Goal: Task Accomplishment & Management: Manage account settings

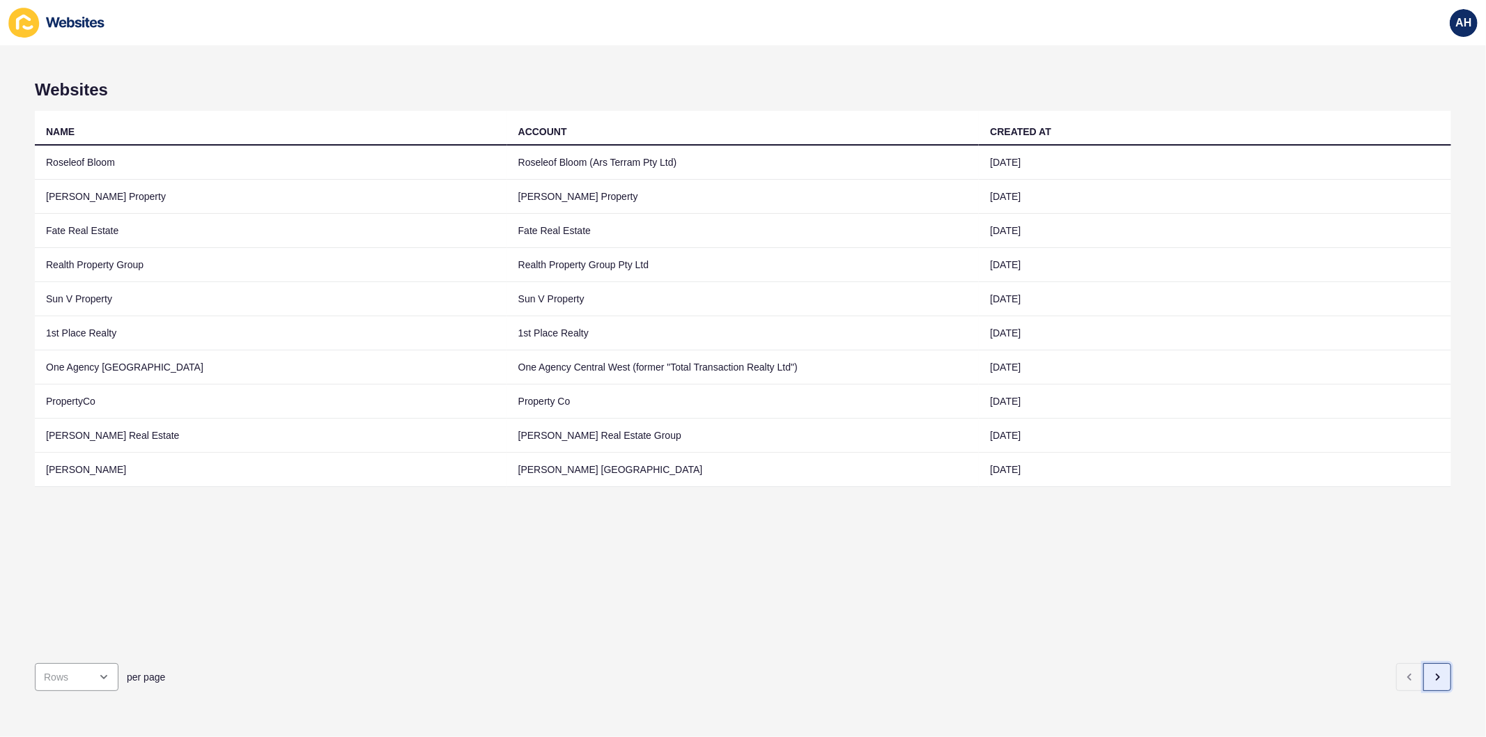
click at [1423, 663] on button "button" at bounding box center [1437, 677] width 28 height 28
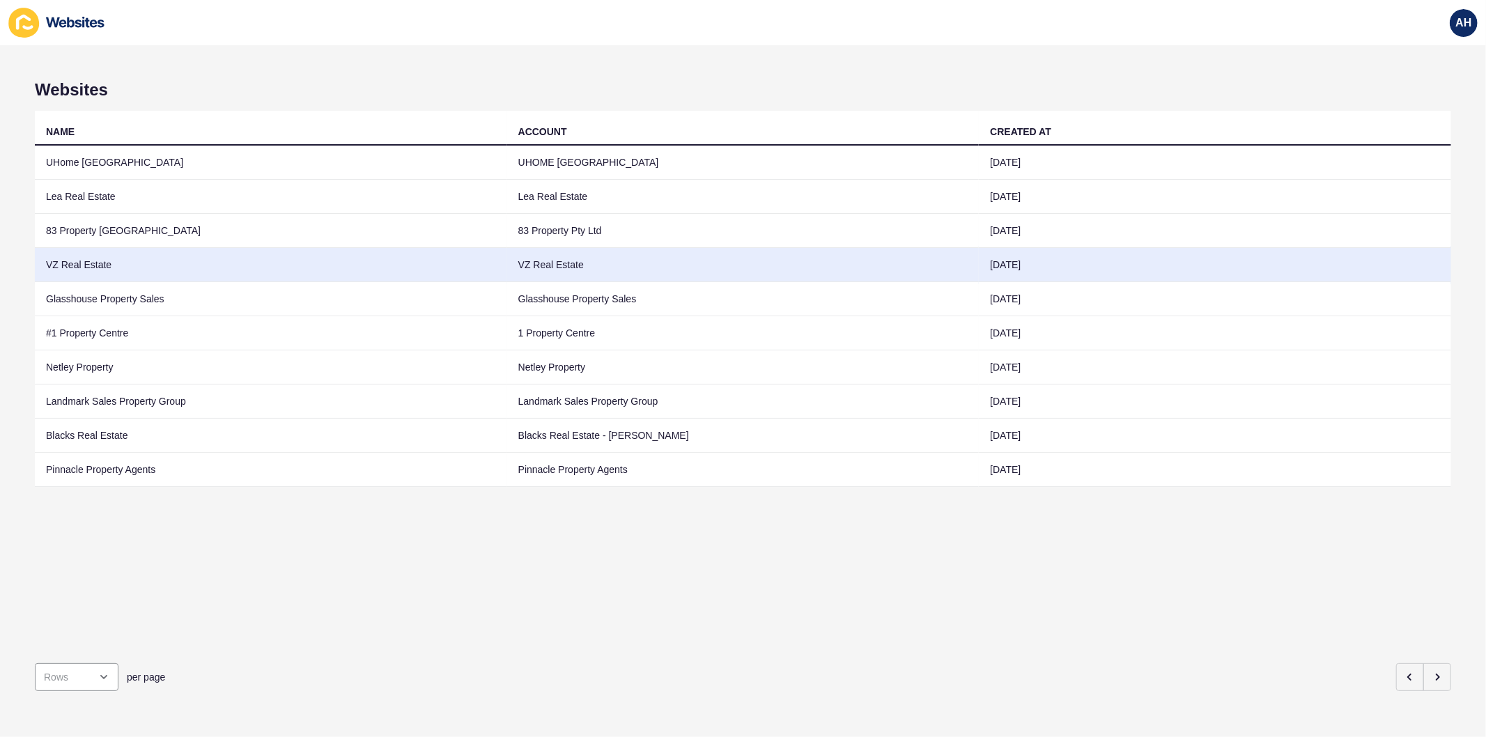
click at [583, 275] on td "VZ Real Estate" at bounding box center [743, 265] width 472 height 34
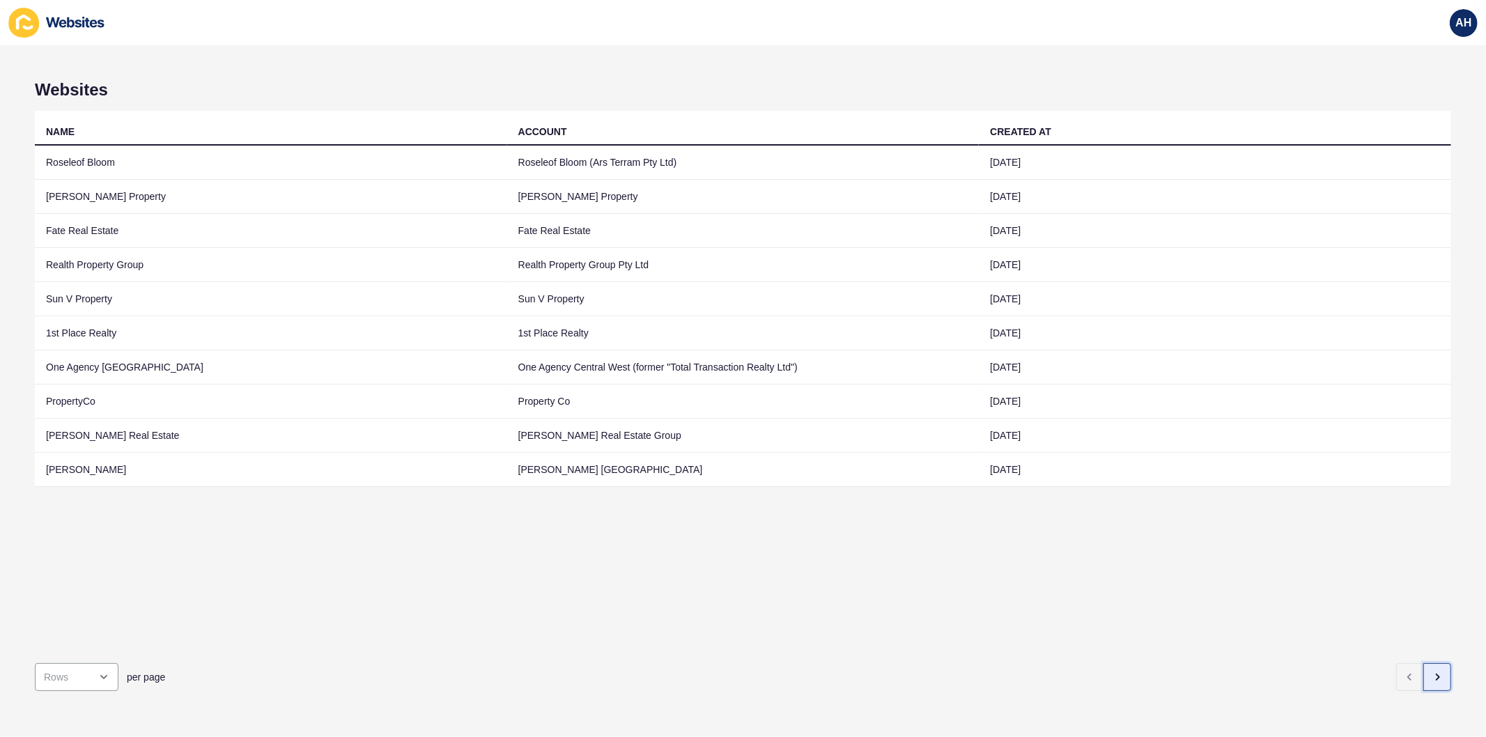
click at [1427, 663] on button "button" at bounding box center [1437, 677] width 28 height 28
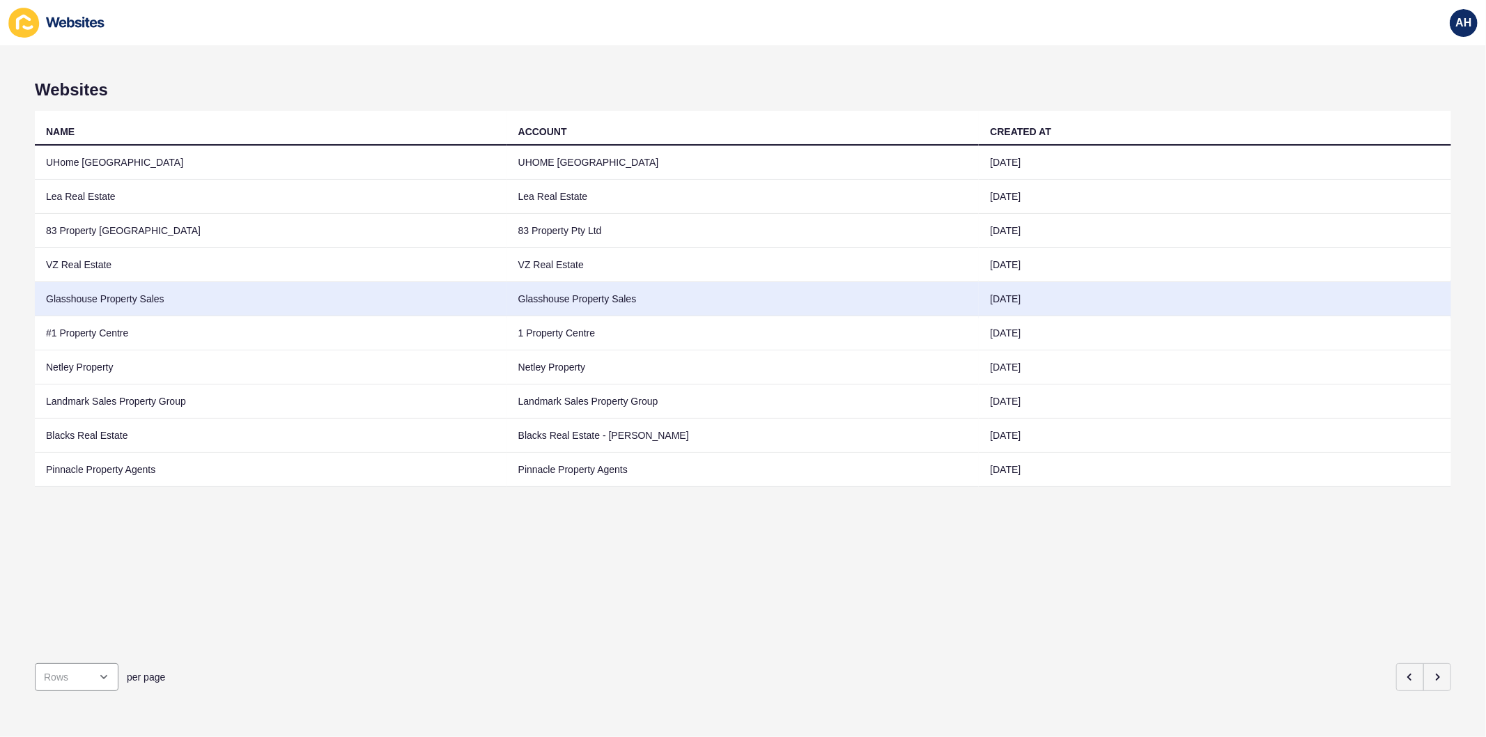
click at [552, 298] on td "Glasshouse Property Sales" at bounding box center [743, 299] width 472 height 34
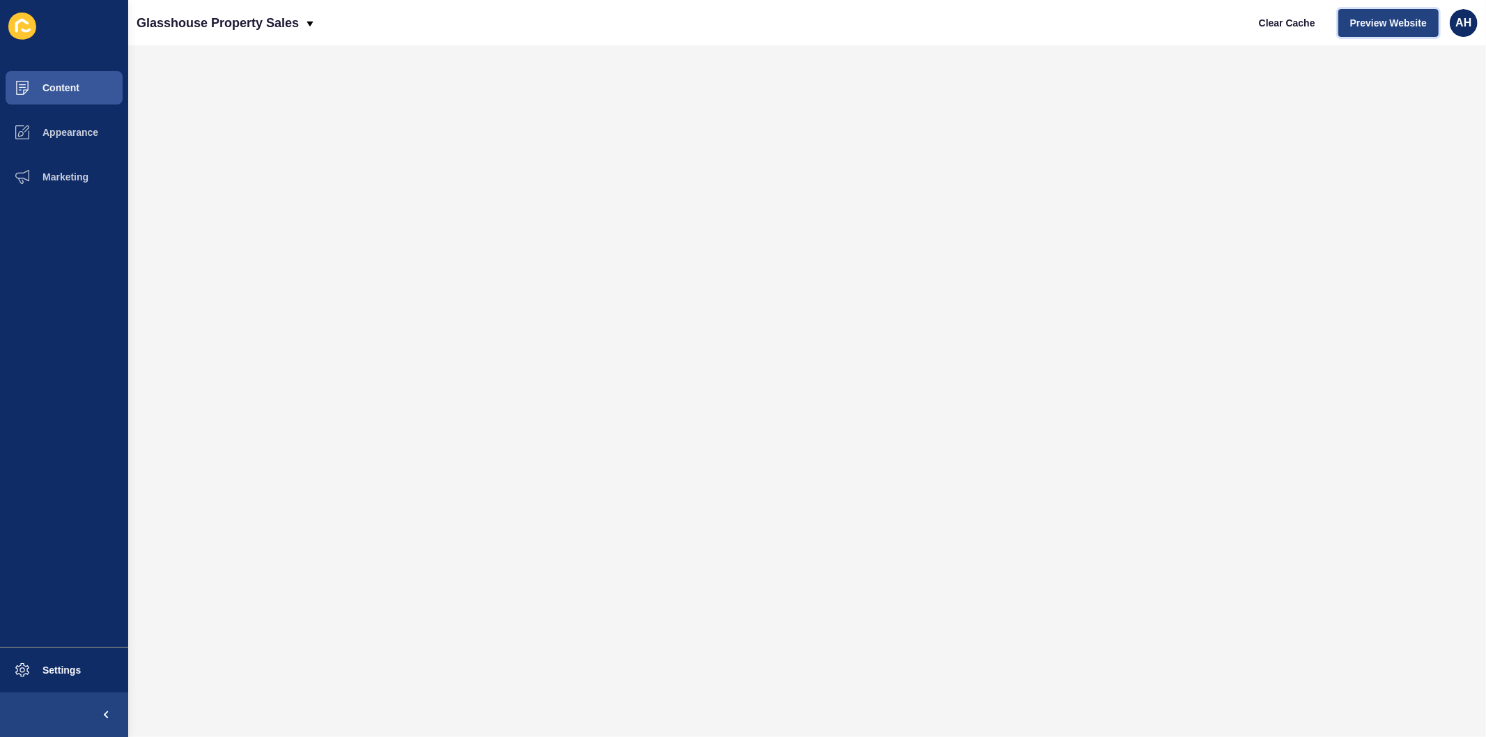
click at [1370, 31] on button "Preview Website" at bounding box center [1388, 23] width 100 height 28
click at [61, 88] on span "Content" at bounding box center [38, 87] width 81 height 11
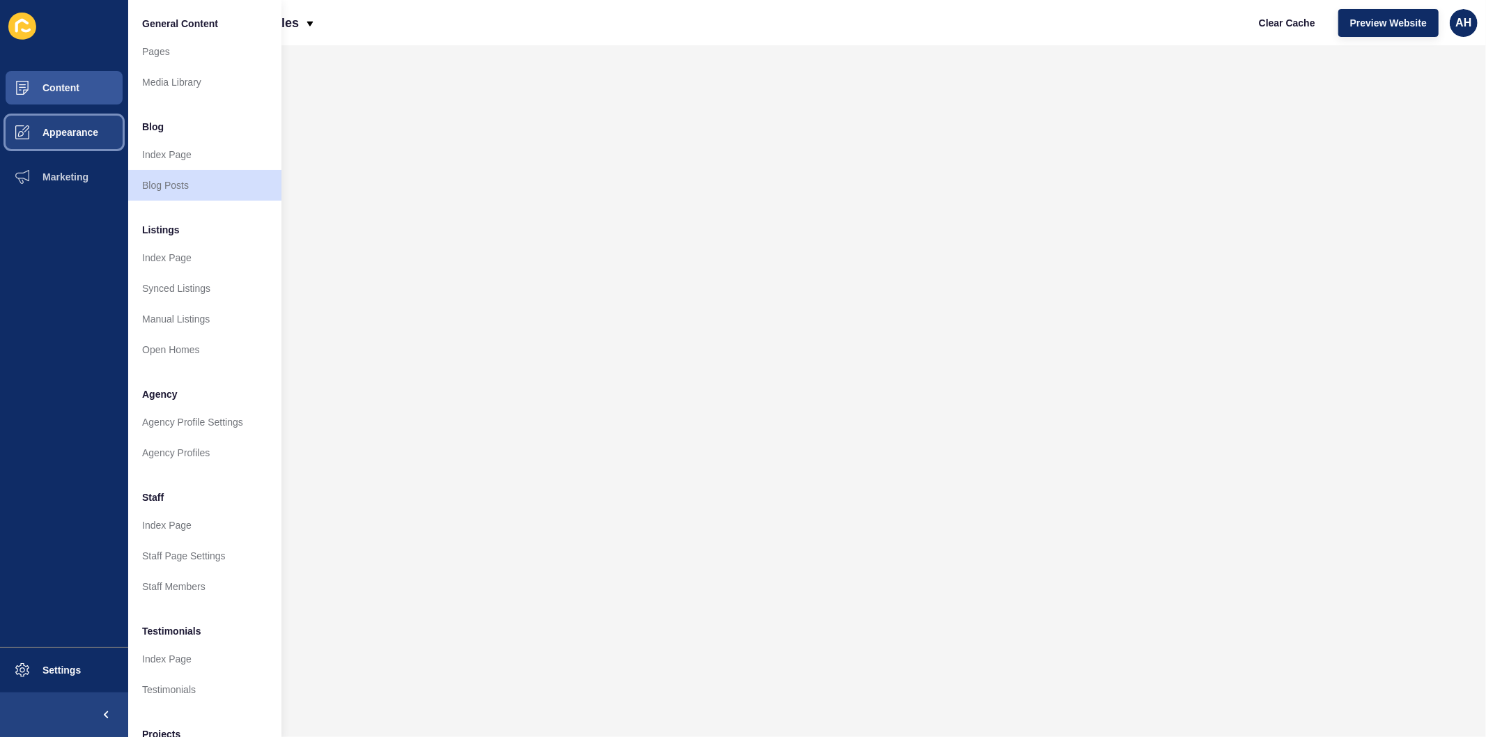
click at [45, 133] on span "Appearance" at bounding box center [48, 132] width 100 height 11
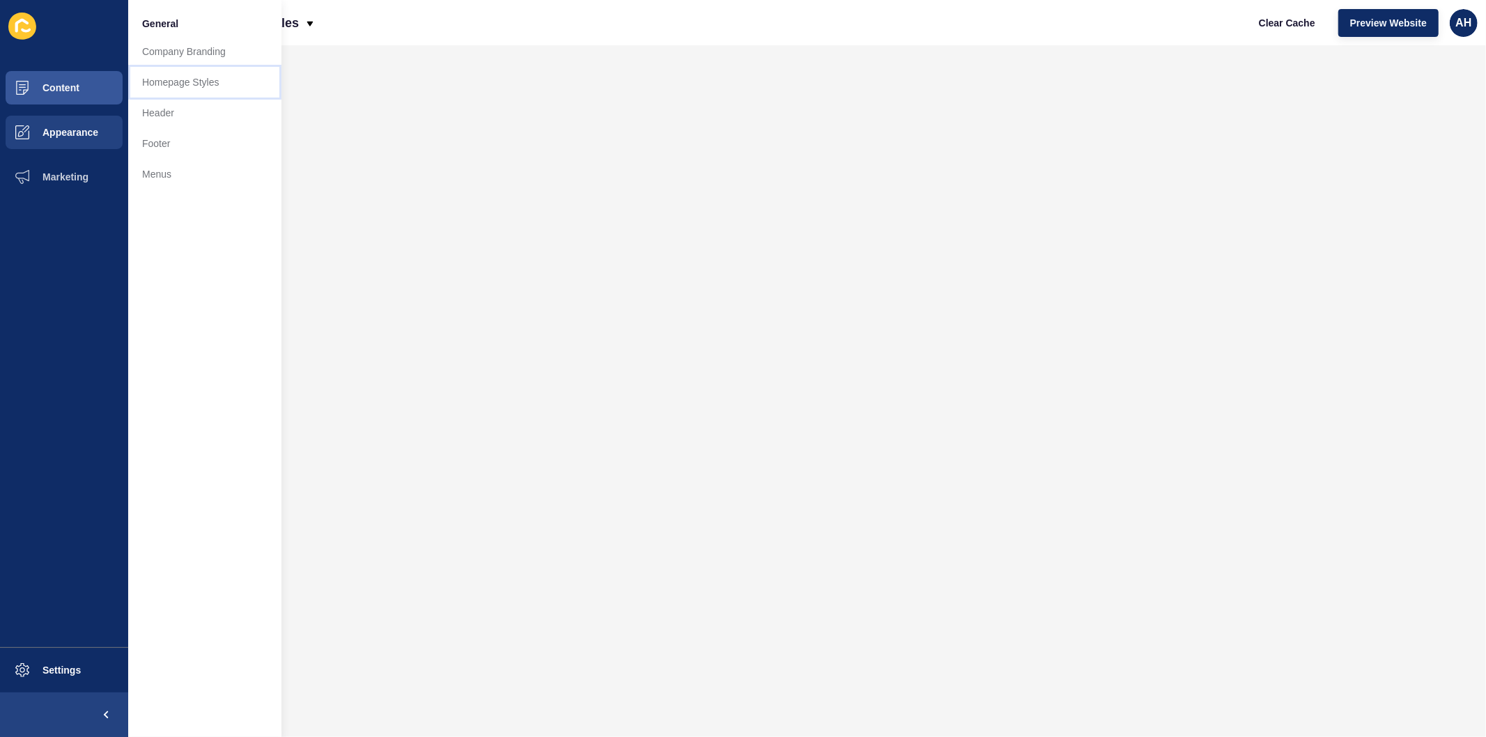
click at [191, 81] on link "Homepage Styles" at bounding box center [204, 82] width 153 height 31
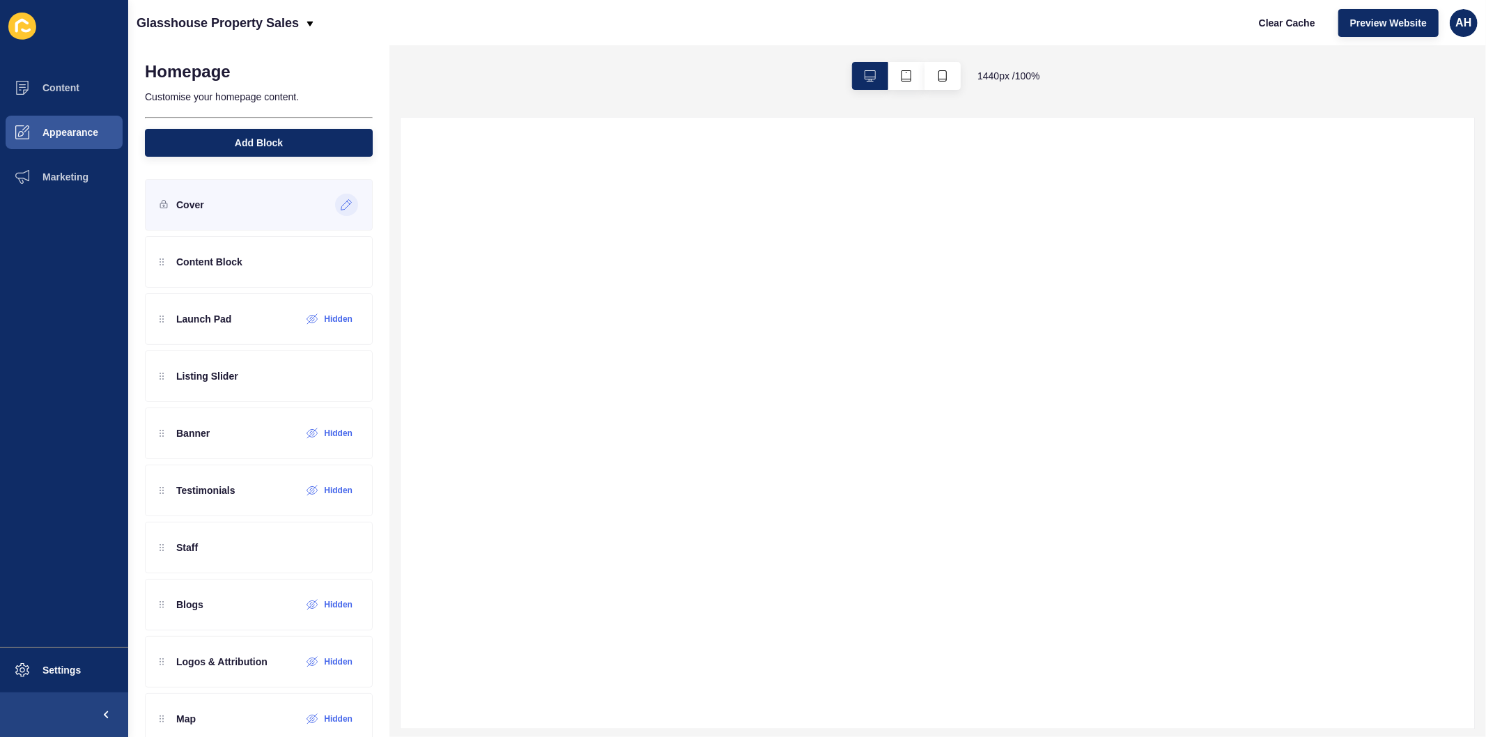
click at [341, 205] on icon at bounding box center [347, 204] width 12 height 11
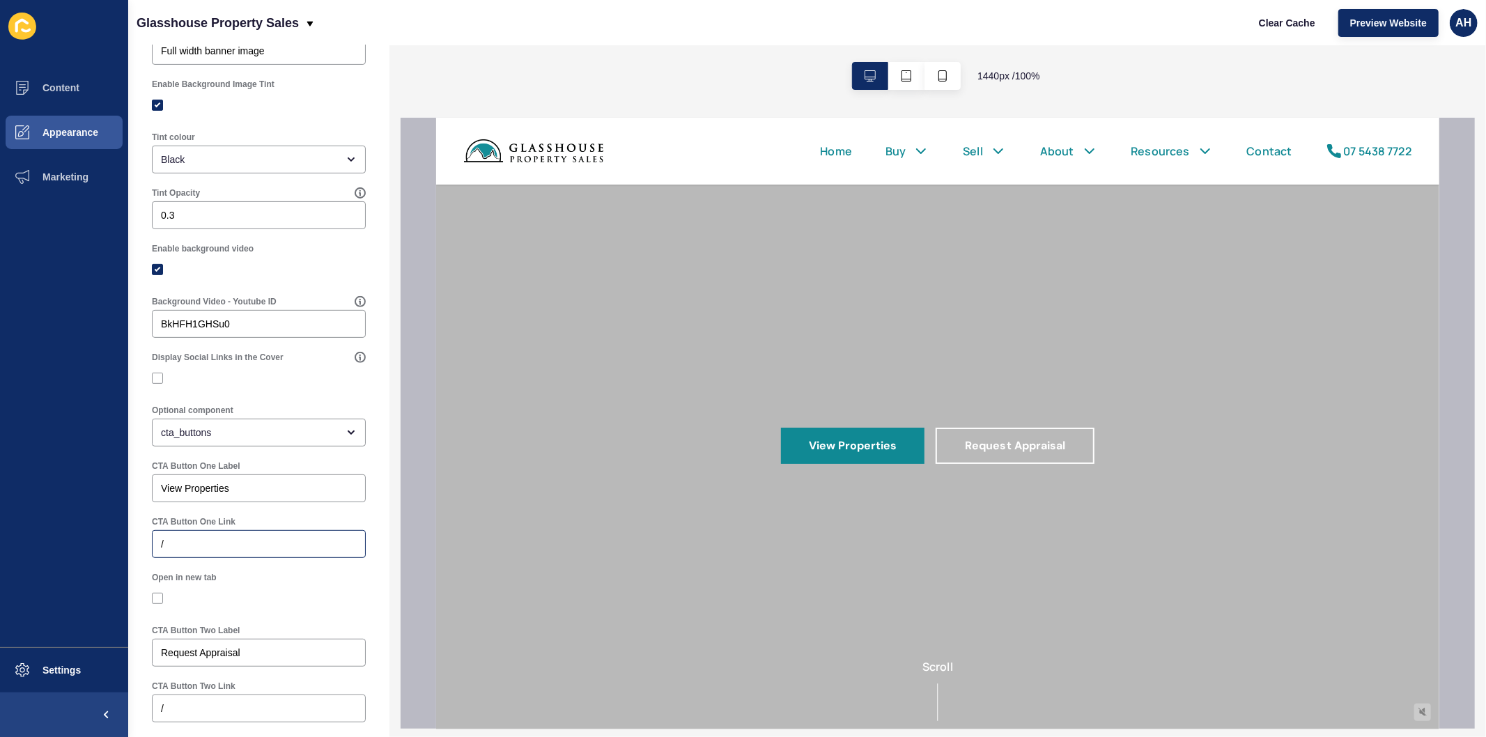
scroll to position [387, 0]
drag, startPoint x: 251, startPoint y: 329, endPoint x: 114, endPoint y: 308, distance: 138.8
click at [114, 308] on div "Content Appearance Marketing Settings Glasshouse Property Sales Clear Cache Pre…" at bounding box center [743, 368] width 1486 height 737
paste input "C4J0qI-T1-8"
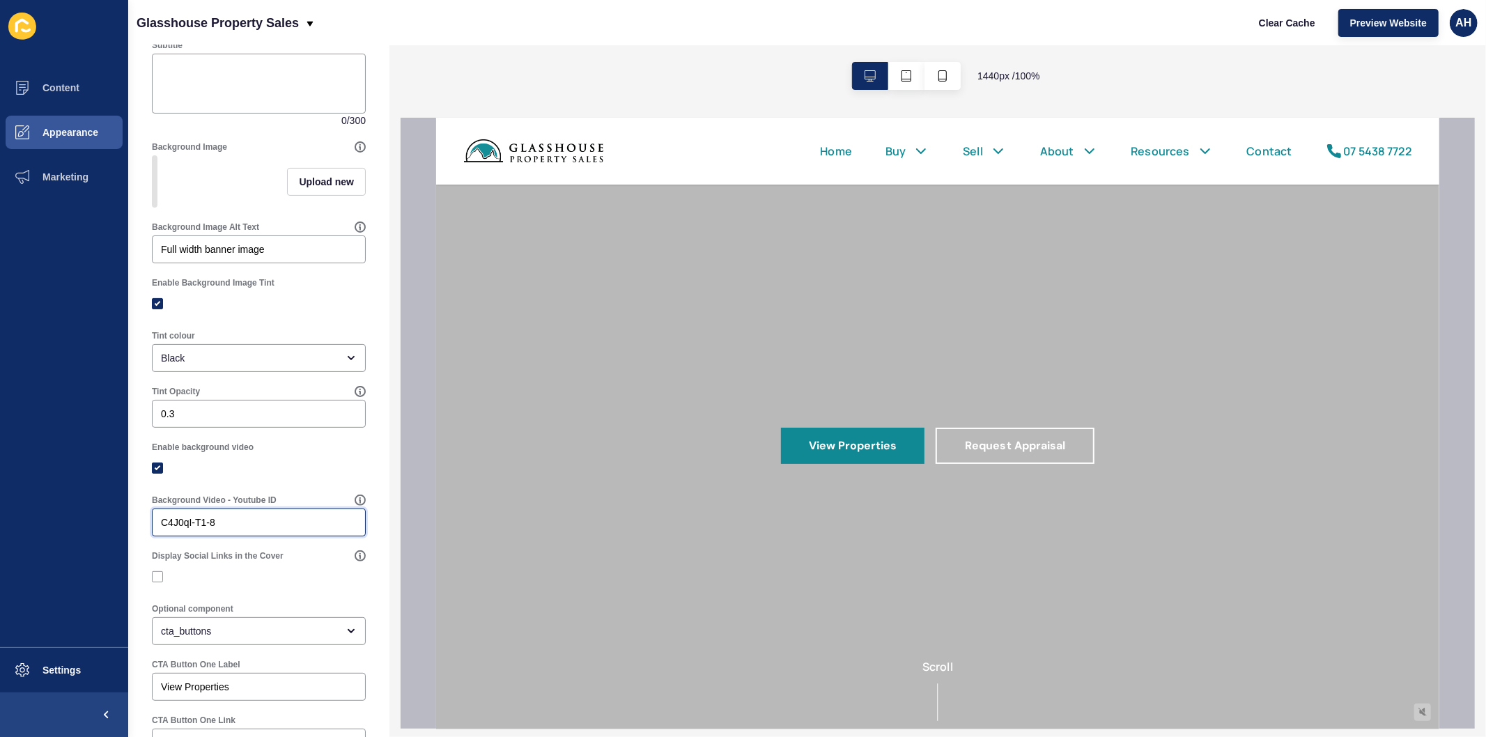
scroll to position [0, 0]
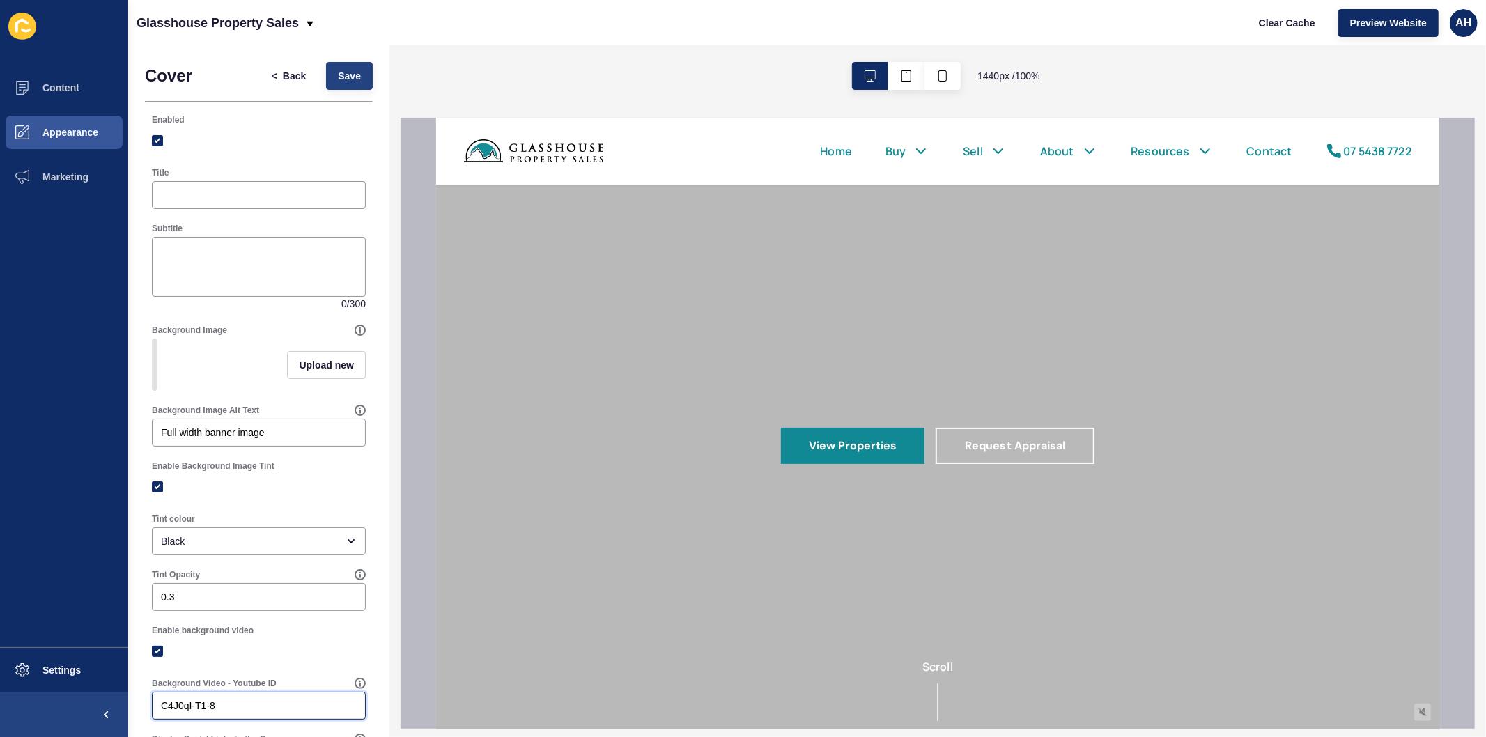
type input "C4J0qI-T1-8"
click at [329, 88] on button "Save" at bounding box center [349, 76] width 47 height 28
click at [283, 73] on span "Back" at bounding box center [294, 76] width 23 height 14
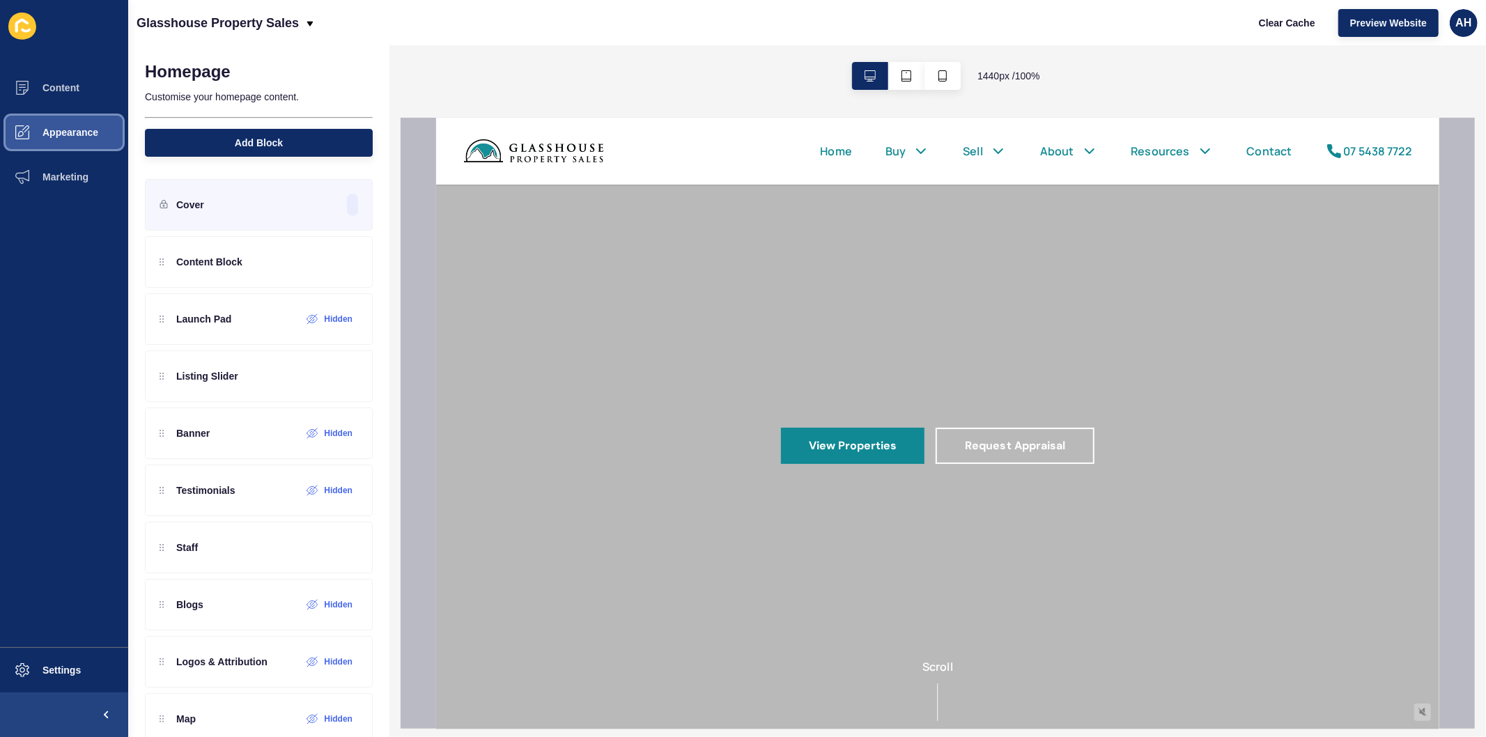
click at [63, 136] on span "Appearance" at bounding box center [48, 132] width 100 height 11
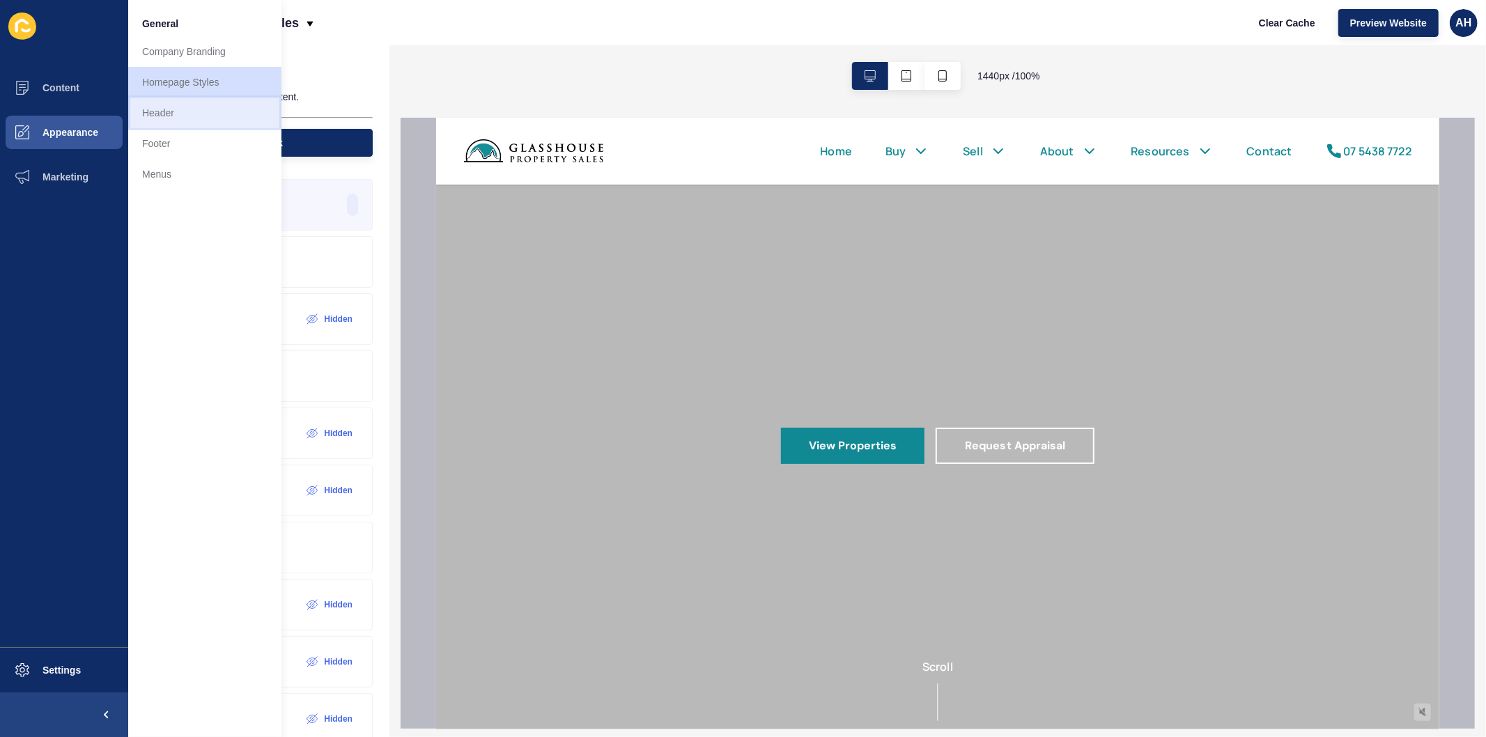
click at [197, 118] on link "Header" at bounding box center [204, 113] width 153 height 31
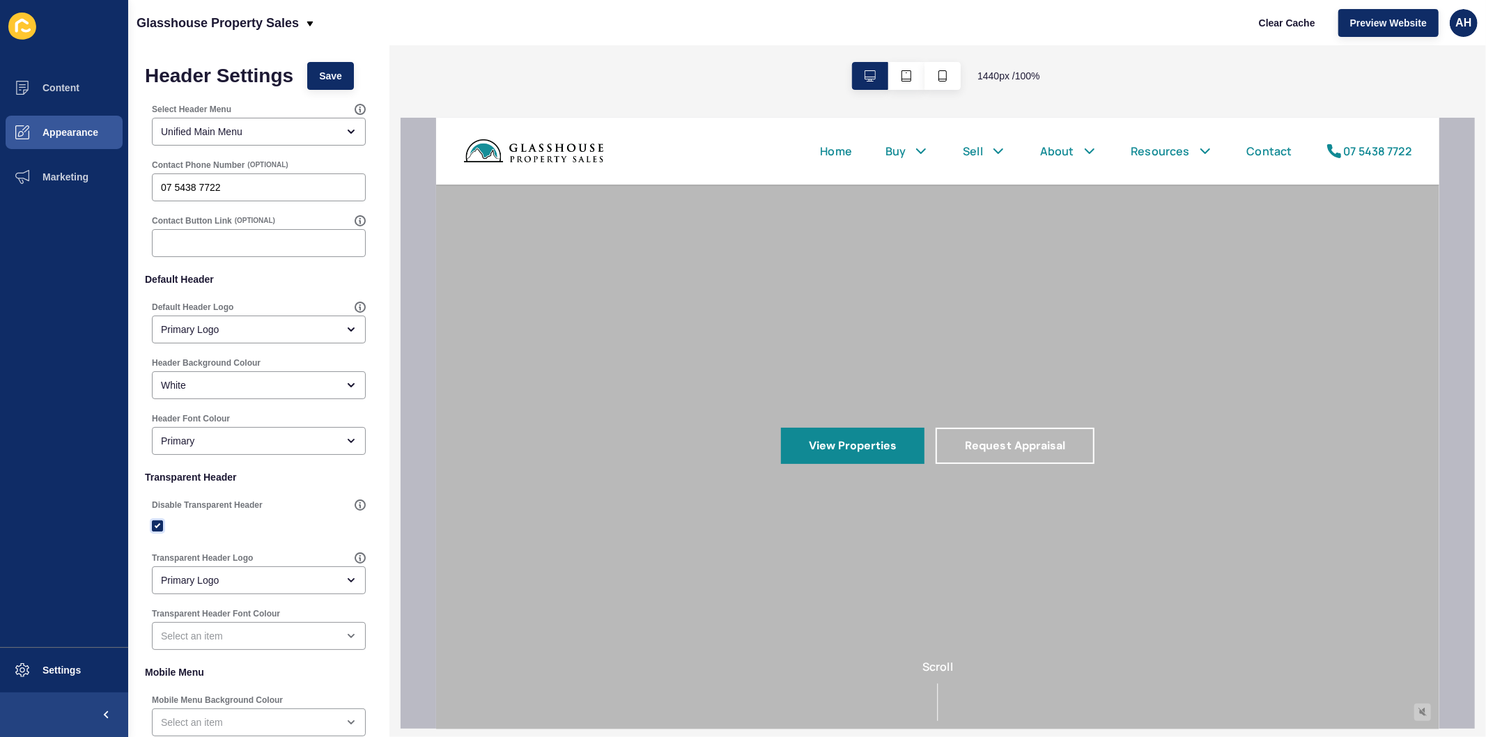
click at [157, 523] on label at bounding box center [157, 525] width 11 height 11
click at [157, 523] on input "Disable Transparent Header" at bounding box center [159, 526] width 9 height 9
checkbox input "false"
click at [332, 77] on span "Save" at bounding box center [330, 76] width 23 height 14
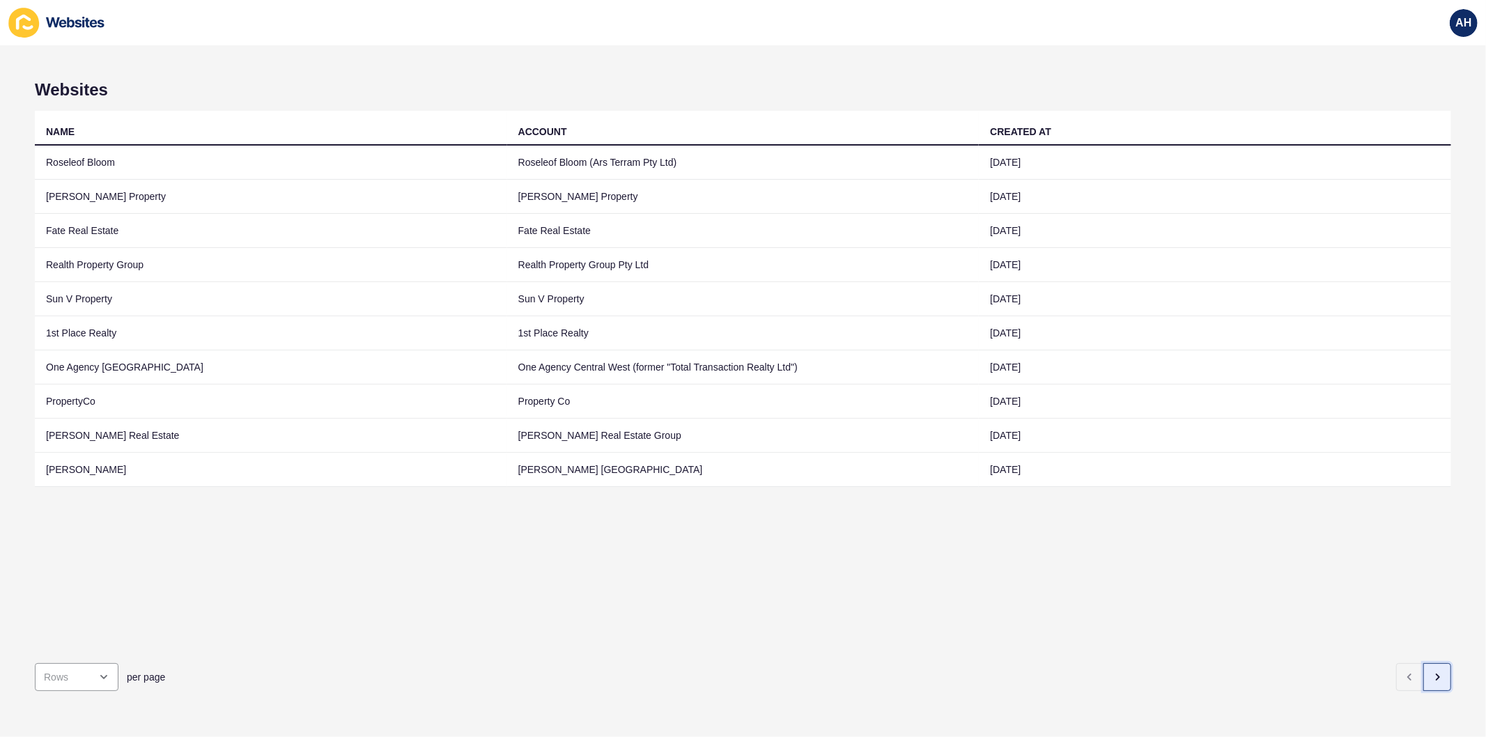
click at [1431, 671] on icon "button" at bounding box center [1436, 676] width 11 height 11
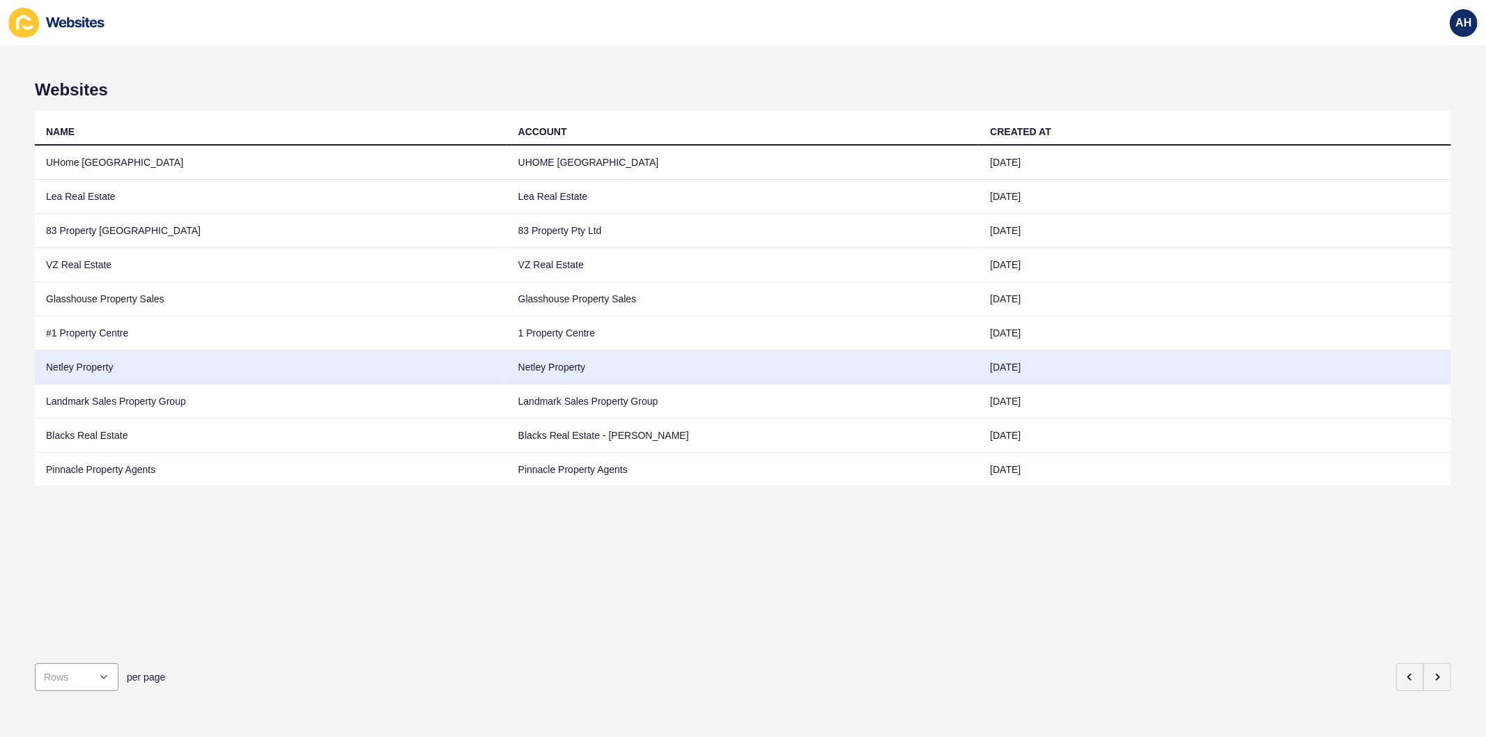
click at [563, 369] on td "Netley Property" at bounding box center [743, 367] width 472 height 34
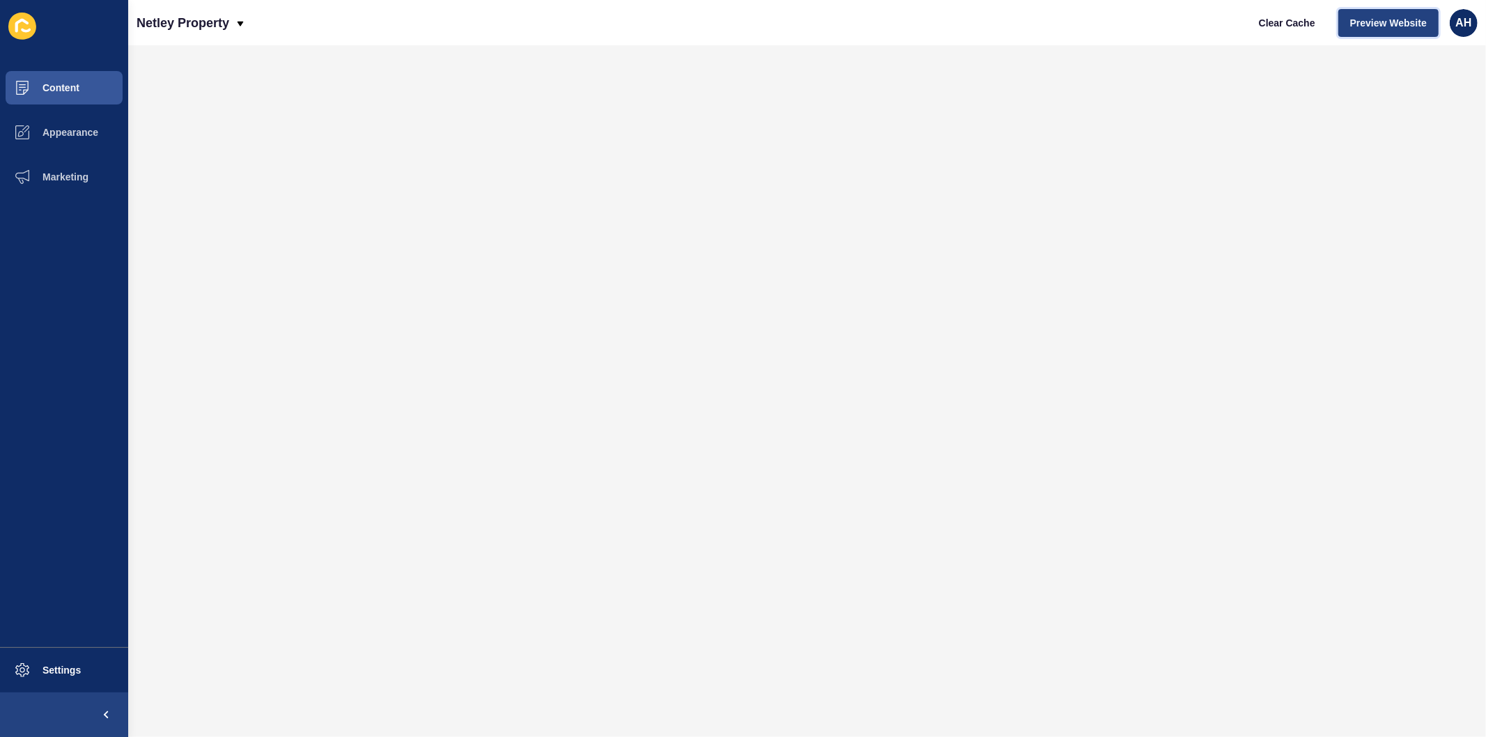
click at [1399, 17] on span "Preview Website" at bounding box center [1388, 23] width 77 height 14
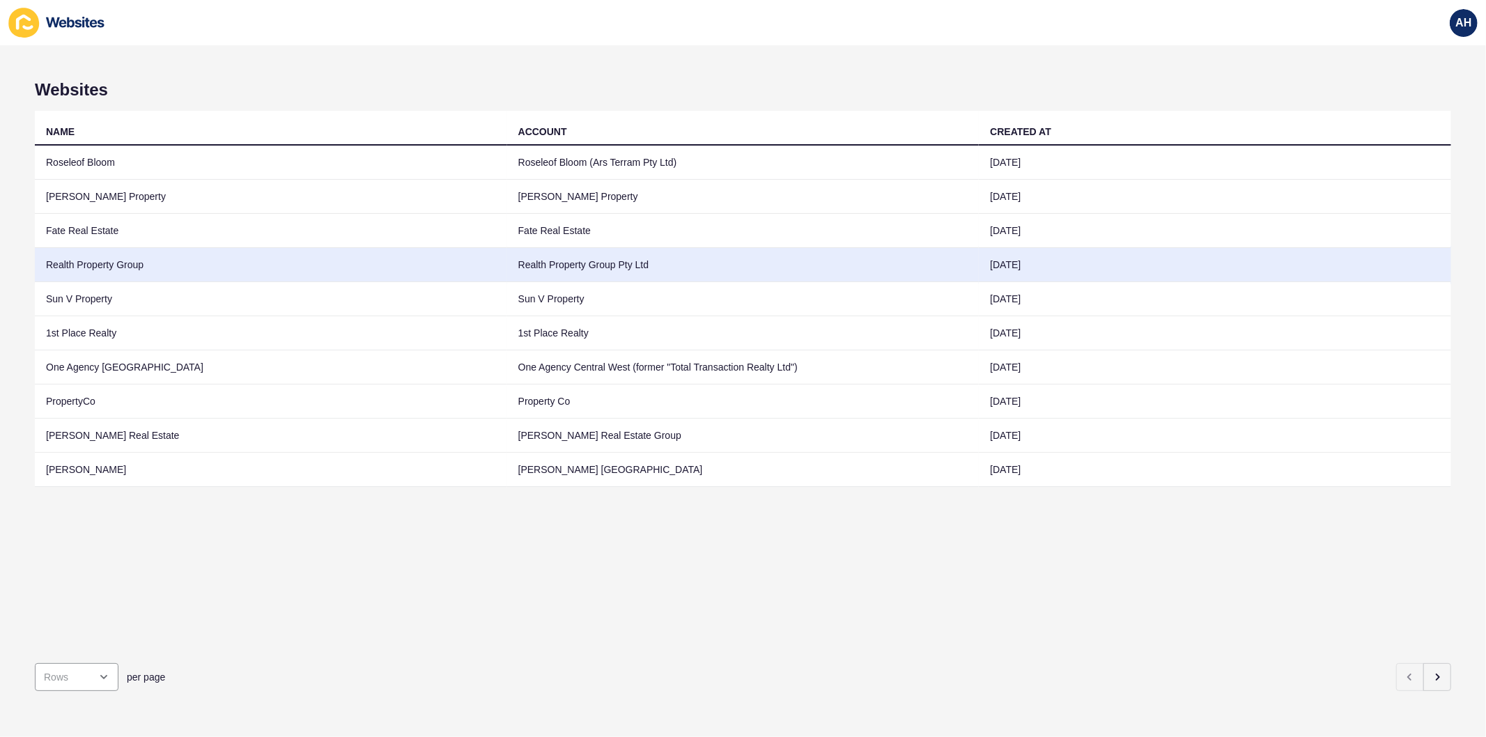
click at [717, 254] on td "Realth Property Group Pty Ltd" at bounding box center [743, 265] width 472 height 34
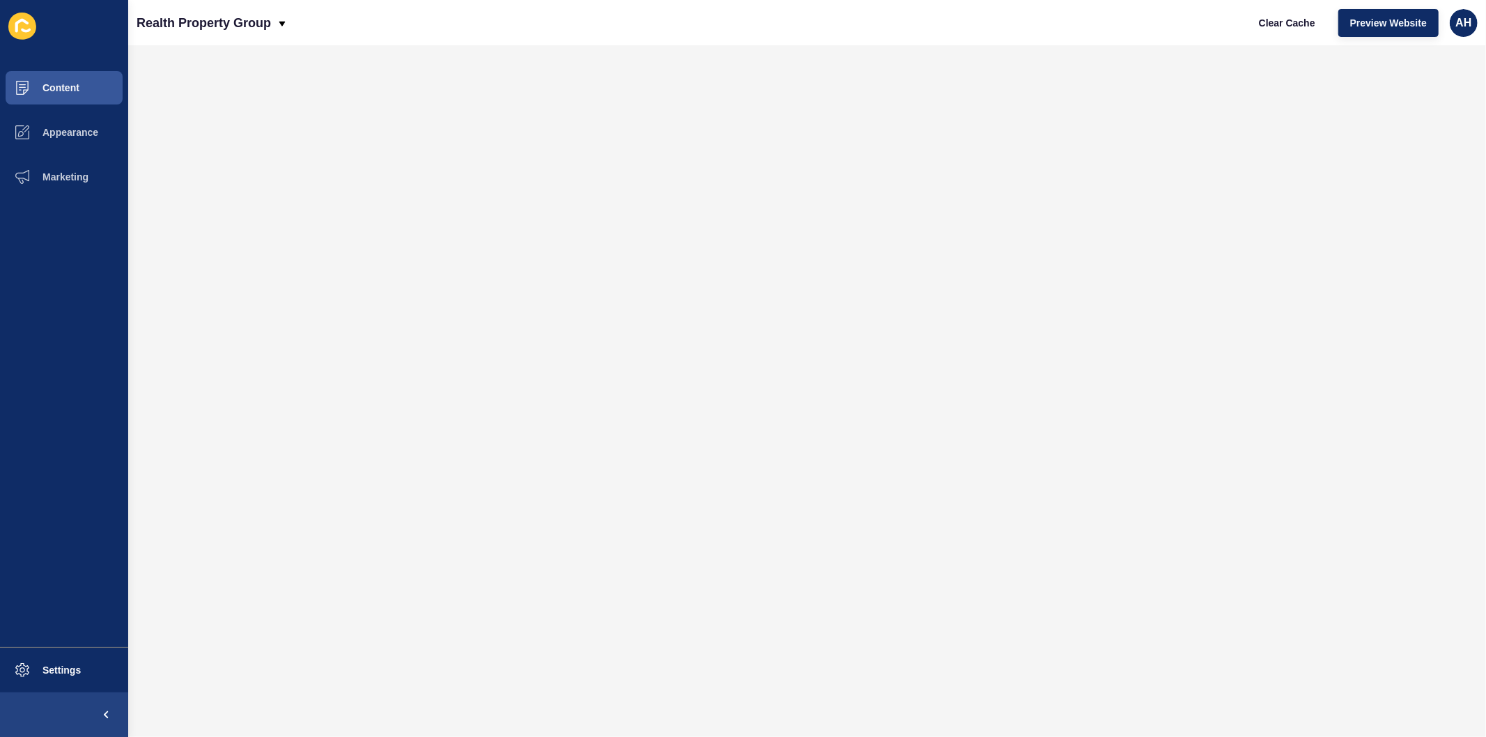
click at [967, 14] on div "Realth Property Group Clear Cache Preview Website AH" at bounding box center [807, 22] width 1358 height 45
click at [1353, 20] on span "Preview Website" at bounding box center [1388, 23] width 77 height 14
